Goal: Information Seeking & Learning: Learn about a topic

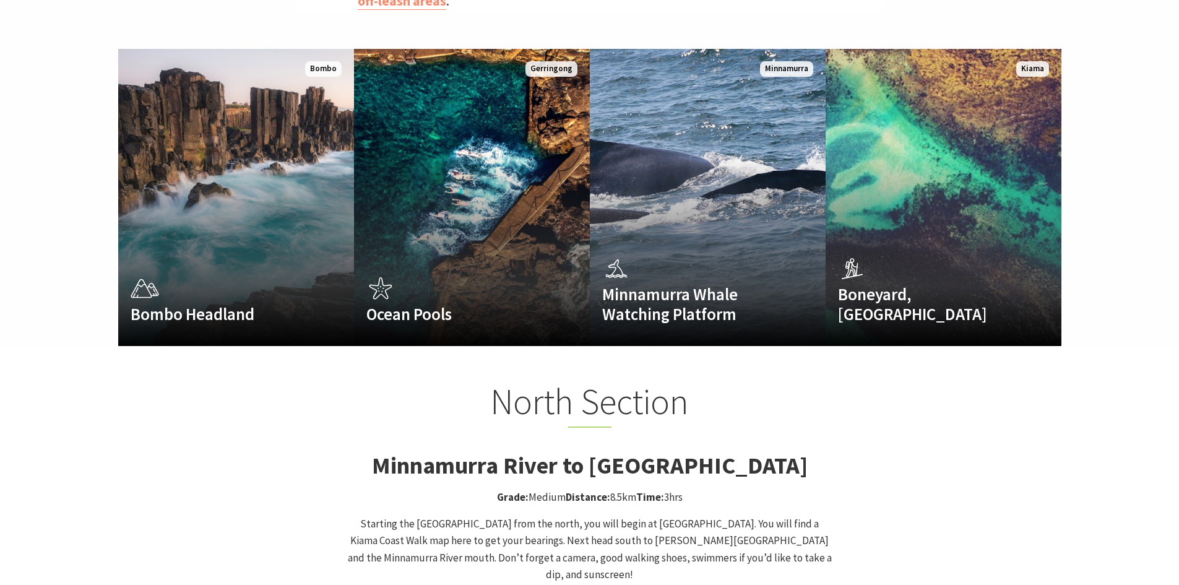
scroll to position [673, 0]
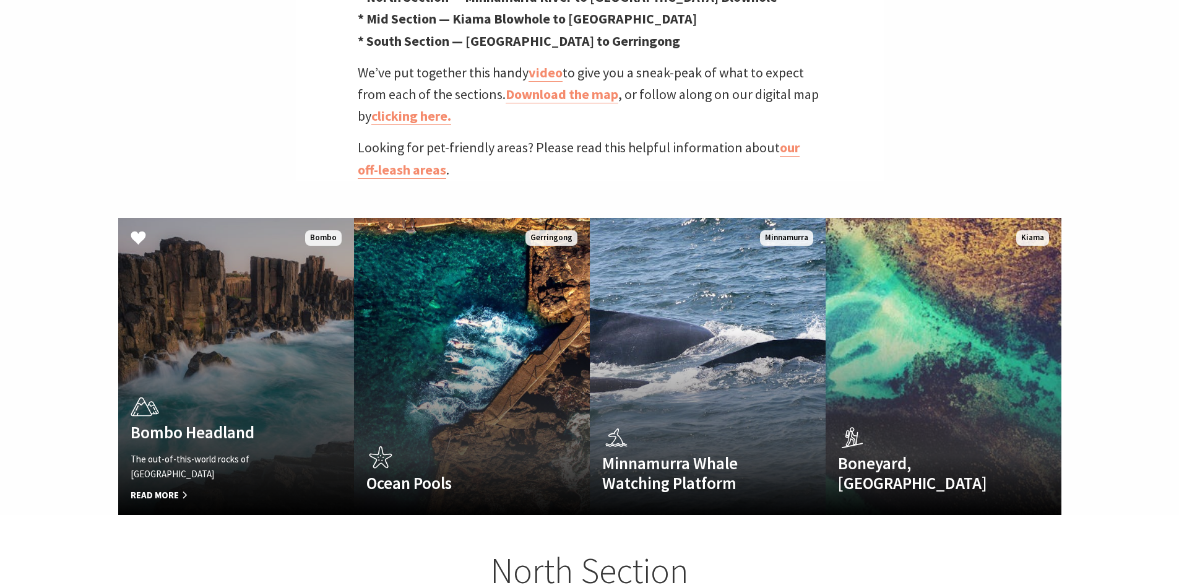
click at [275, 454] on p "The out-of-this-world rocks of Bombo Headland" at bounding box center [219, 467] width 176 height 30
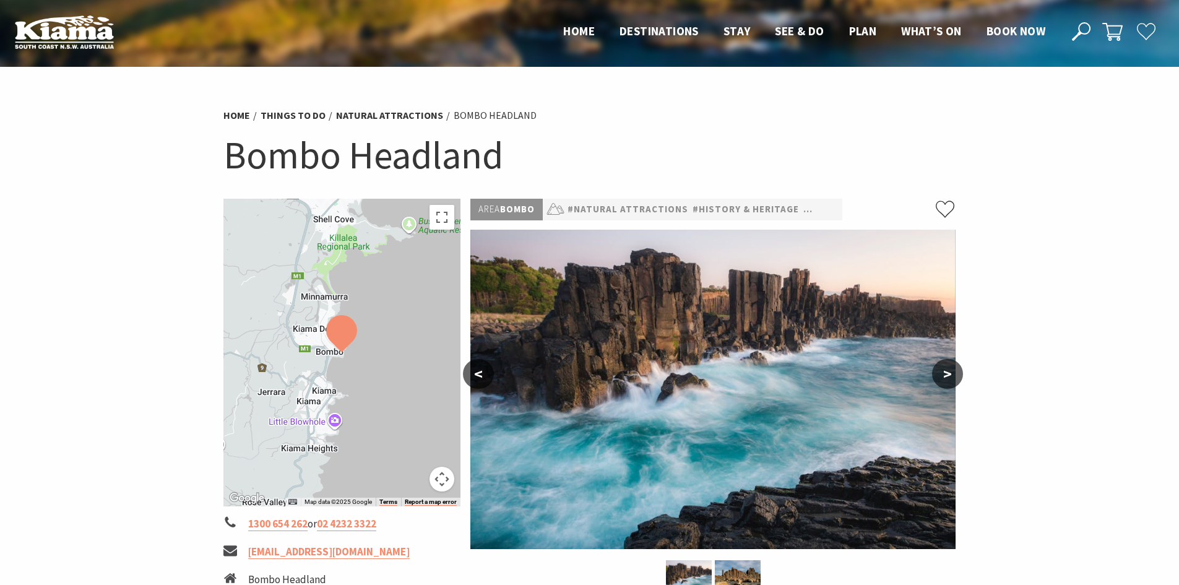
click at [955, 370] on button ">" at bounding box center [947, 374] width 31 height 30
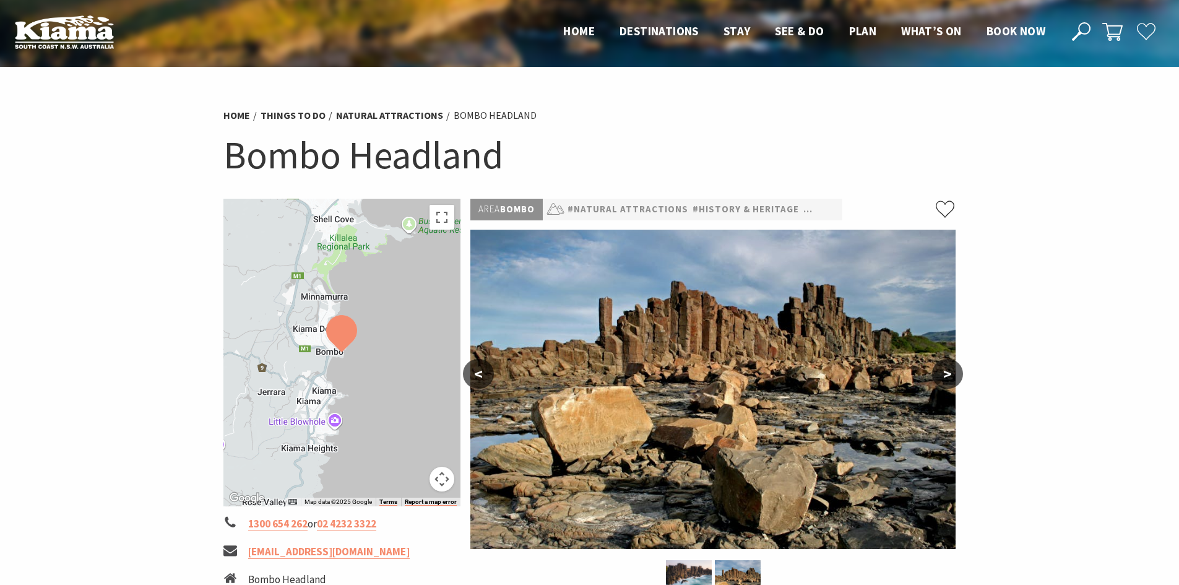
drag, startPoint x: 955, startPoint y: 370, endPoint x: 692, endPoint y: 389, distance: 263.6
click at [692, 389] on div "< >" at bounding box center [712, 392] width 485 height 324
click at [947, 372] on button ">" at bounding box center [947, 374] width 31 height 30
click at [938, 380] on button ">" at bounding box center [947, 374] width 31 height 30
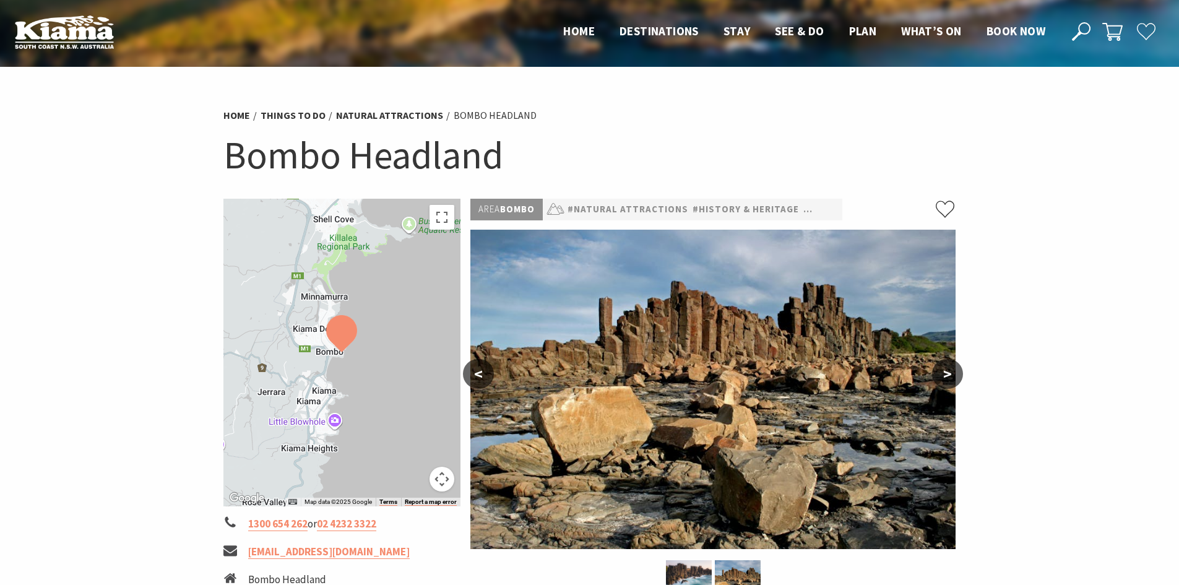
click at [474, 373] on button "<" at bounding box center [478, 374] width 31 height 30
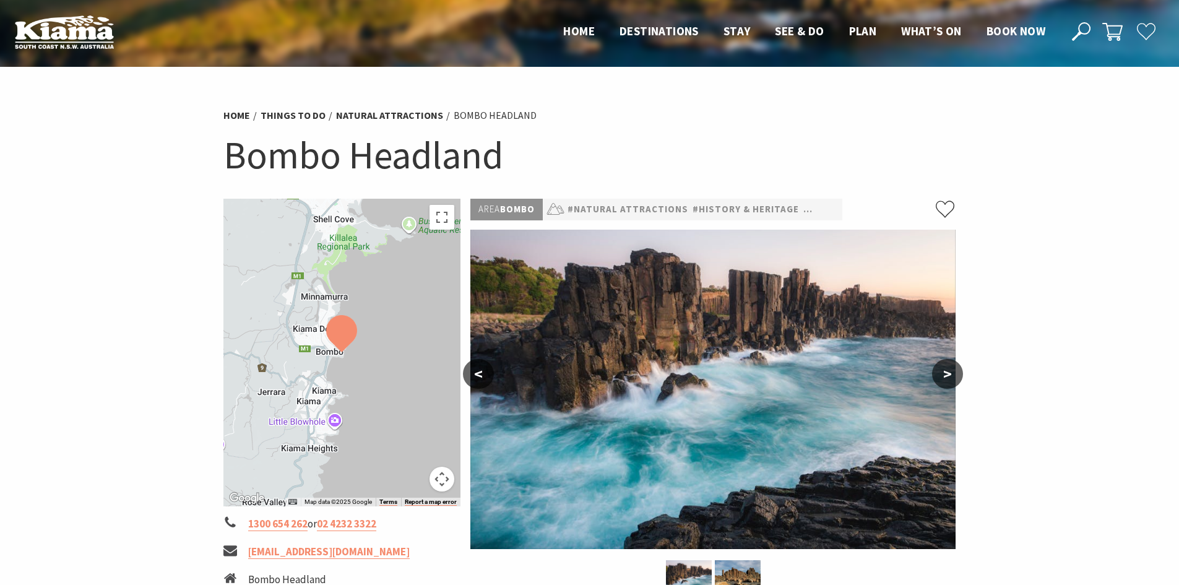
click at [955, 372] on button ">" at bounding box center [947, 374] width 31 height 30
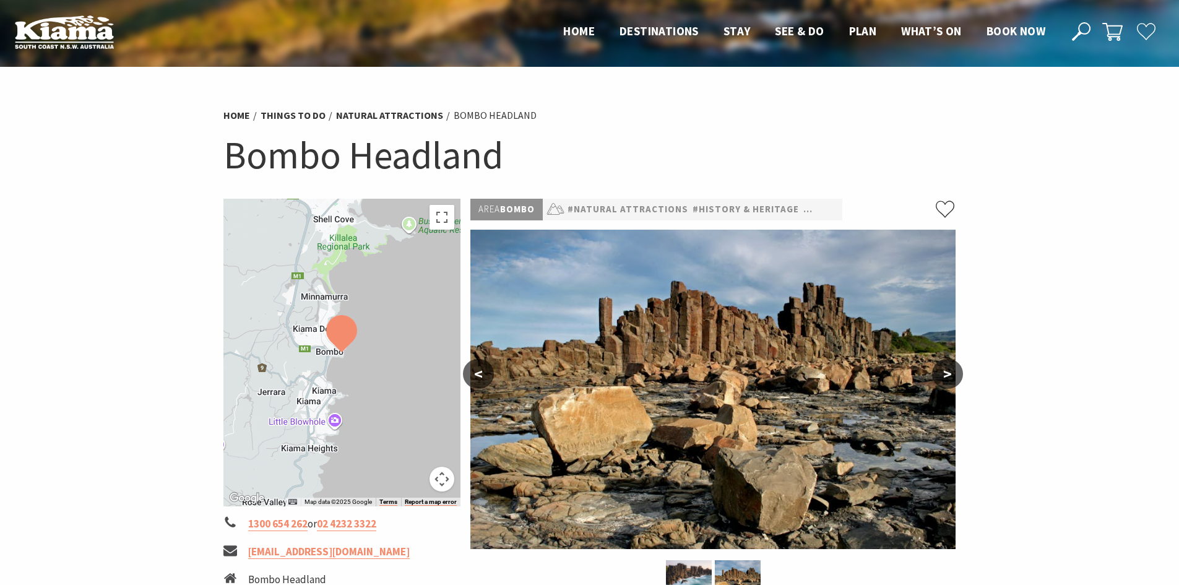
click at [489, 370] on button "<" at bounding box center [478, 374] width 31 height 30
